Goal: Find specific page/section: Find specific page/section

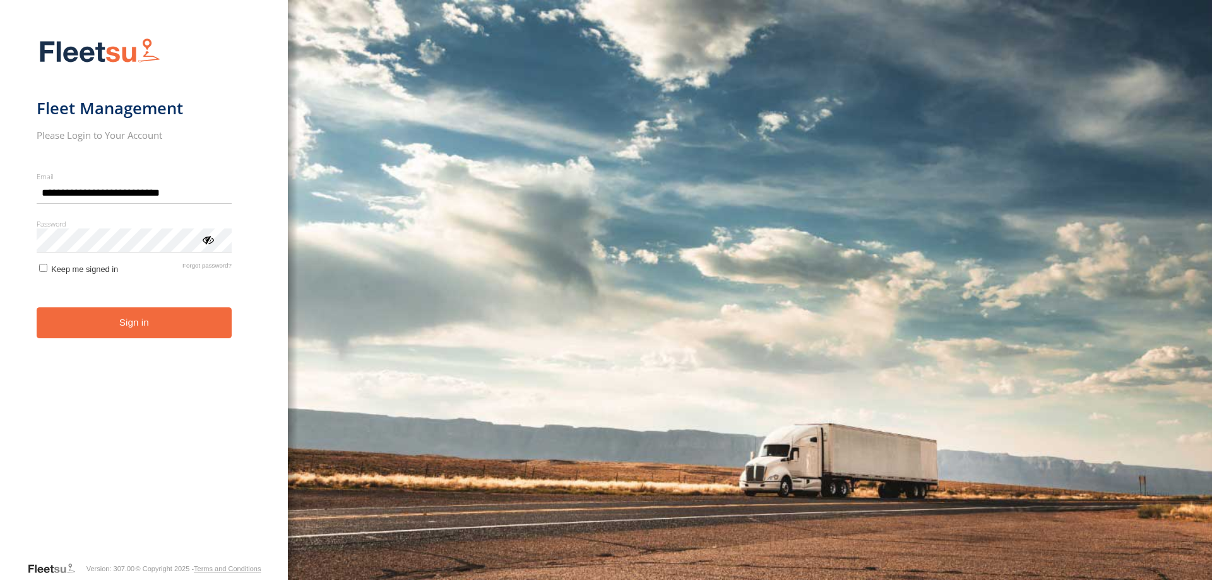
click at [110, 323] on button "Sign in" at bounding box center [134, 322] width 195 height 31
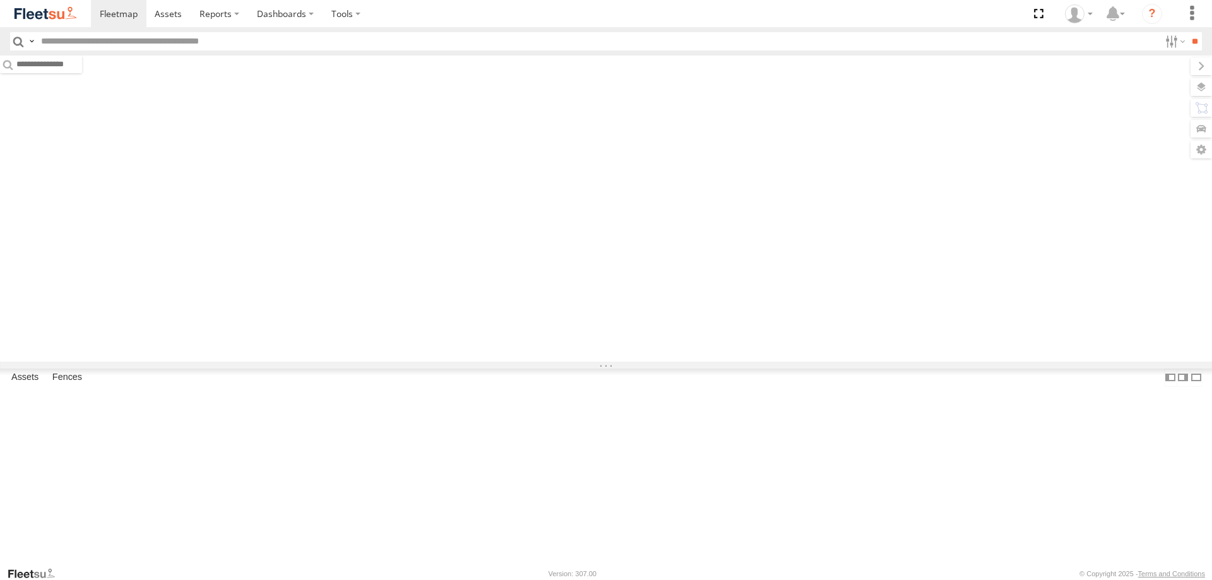
click at [66, 39] on input "text" at bounding box center [598, 41] width 1124 height 18
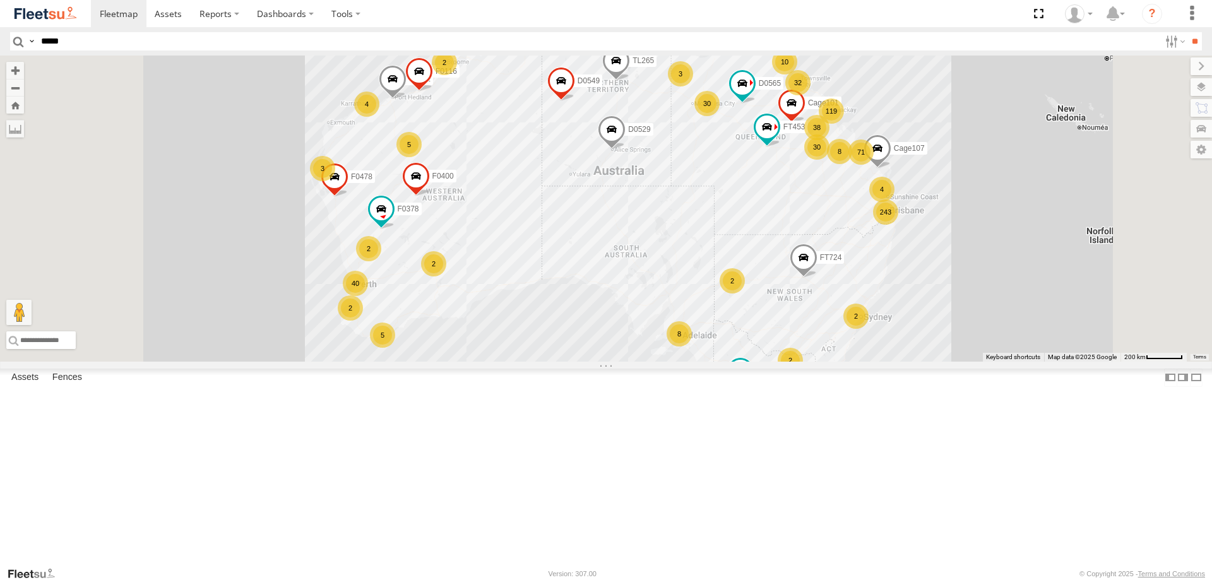
type input "*****"
click at [1187, 32] on input "**" at bounding box center [1194, 41] width 15 height 18
